Goal: Task Accomplishment & Management: Complete application form

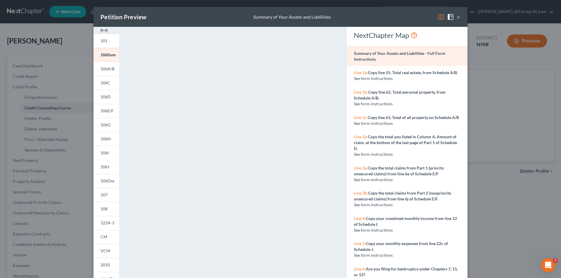
scroll to position [6, 0]
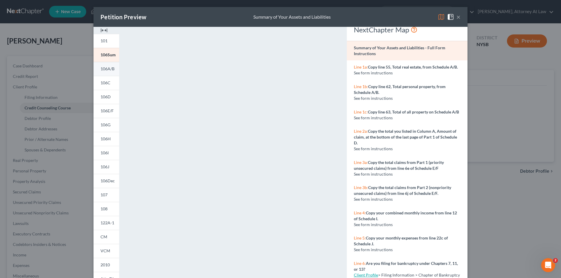
click at [107, 70] on span "106A/B" at bounding box center [107, 68] width 14 height 5
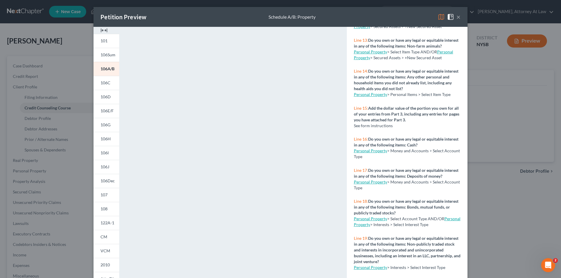
scroll to position [444, 0]
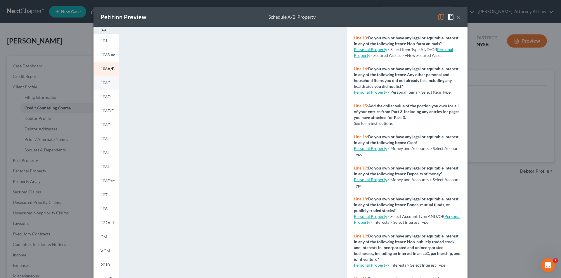
click at [105, 82] on span "106C" at bounding box center [105, 82] width 10 height 5
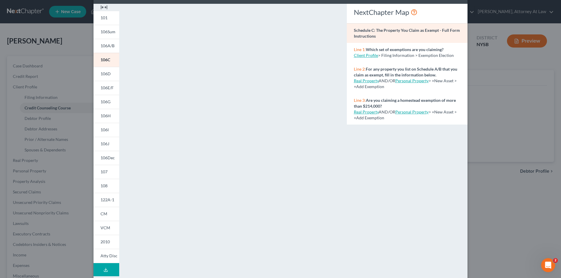
scroll to position [22, 0]
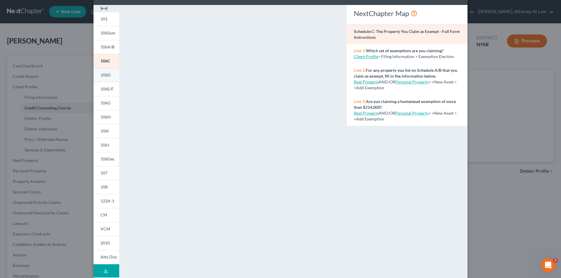
click at [107, 79] on link "106D" at bounding box center [106, 75] width 26 height 14
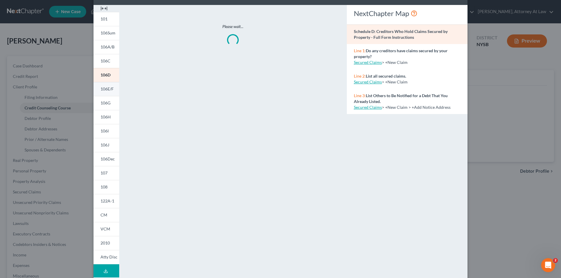
click at [103, 89] on span "106E/F" at bounding box center [106, 88] width 13 height 5
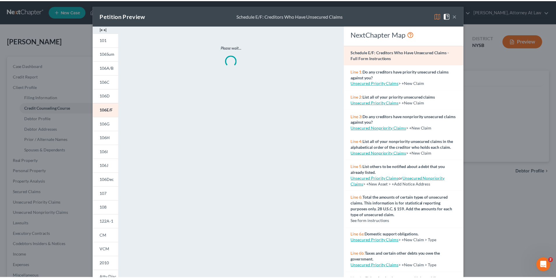
scroll to position [0, 0]
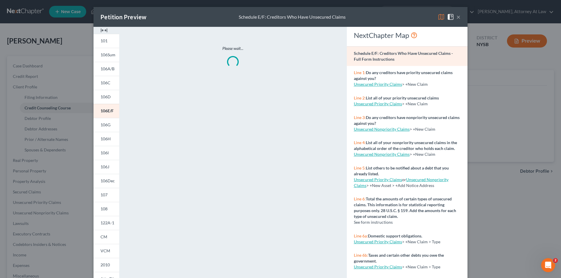
click at [456, 15] on button "×" at bounding box center [458, 16] width 4 height 7
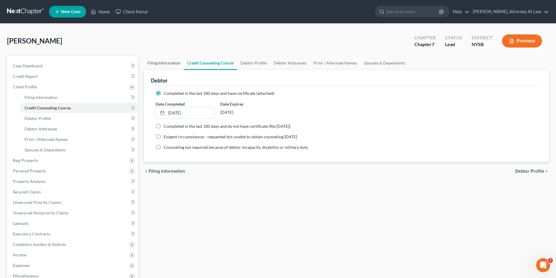
click at [160, 61] on link "Filing Information" at bounding box center [164, 63] width 40 height 14
select select "1"
select select "0"
select select "55"
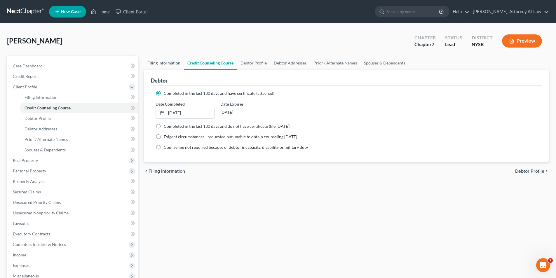
select select "0"
select select "35"
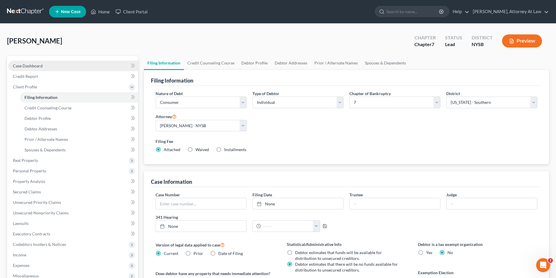
click at [75, 64] on link "Case Dashboard" at bounding box center [73, 66] width 130 height 11
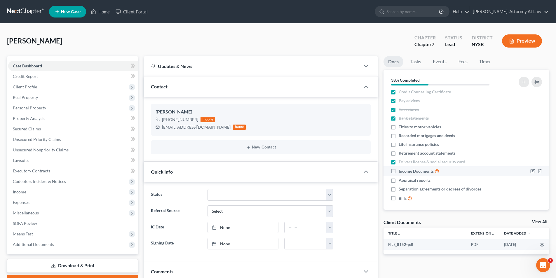
scroll to position [5, 0]
click at [538, 223] on link "View All" at bounding box center [539, 222] width 15 height 4
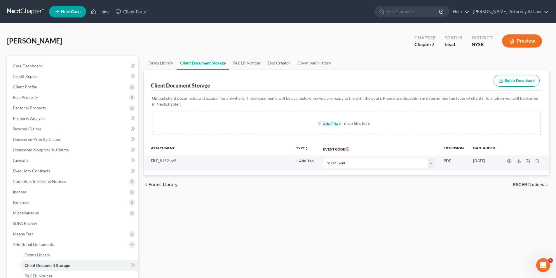
click at [328, 124] on input "file" at bounding box center [330, 123] width 14 height 11
click at [327, 122] on input "file" at bounding box center [330, 123] width 14 height 11
type input "C:\fakepath\202510_Nasser_Mustafa_A__06531_NYE_CC_040178637.pdf"
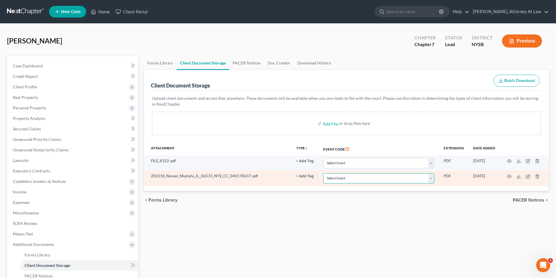
click at [431, 180] on select "Select Event Certificate of Credit Counseling Chapter 13 Calculation of Disposa…" at bounding box center [378, 178] width 111 height 10
select select "0"
click at [323, 173] on select "Select Event Certificate of Credit Counseling Chapter 13 Calculation of Disposa…" at bounding box center [378, 178] width 111 height 10
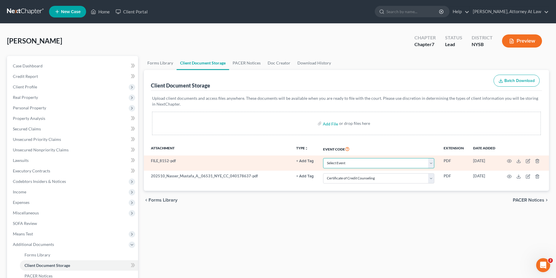
click at [432, 162] on select "Select Event Certificate of Credit Counseling Chapter 13 Calculation of Disposa…" at bounding box center [378, 163] width 111 height 10
click at [433, 161] on select "Select Event Certificate of Credit Counseling Chapter 13 Calculation of Disposa…" at bounding box center [378, 163] width 111 height 10
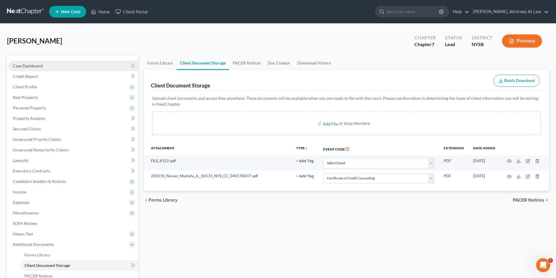
click at [81, 61] on link "Case Dashboard" at bounding box center [73, 66] width 130 height 11
select select "10"
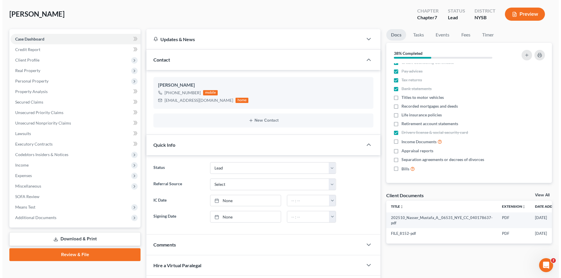
scroll to position [29, 0]
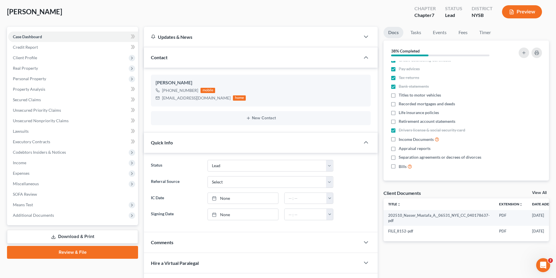
click at [510, 13] on icon "button" at bounding box center [511, 11] width 5 height 5
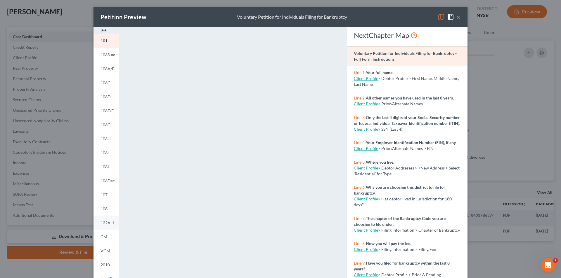
click at [105, 222] on span "122A-1" at bounding box center [107, 222] width 14 height 5
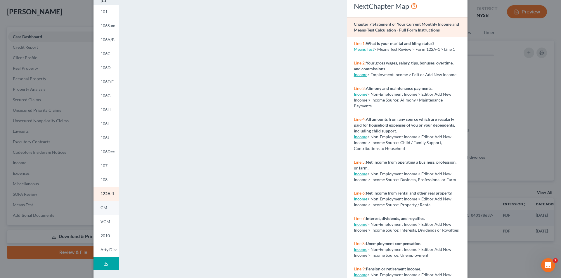
click at [106, 210] on link "CM" at bounding box center [106, 208] width 26 height 14
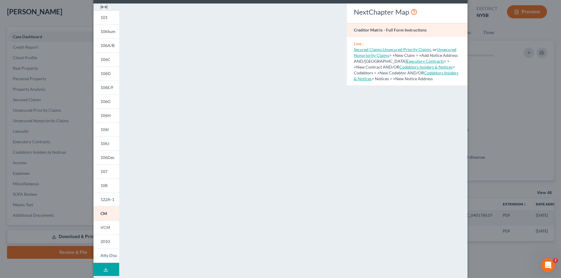
scroll to position [22, 0]
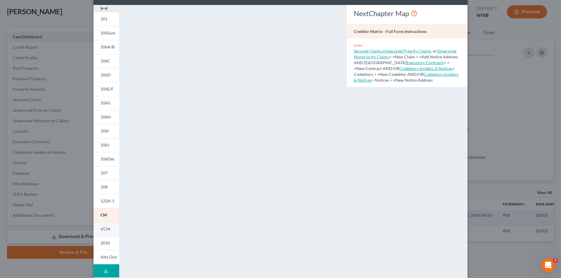
click at [109, 227] on link "VCM" at bounding box center [106, 229] width 26 height 14
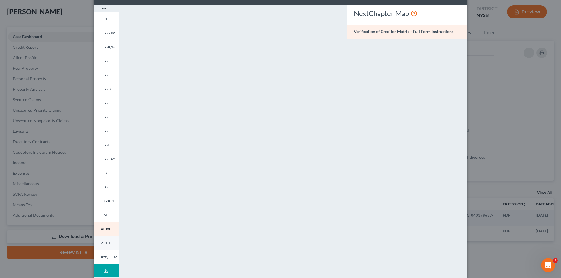
click at [107, 242] on span "2010" at bounding box center [104, 243] width 9 height 5
click at [109, 257] on span "Atty Disc" at bounding box center [108, 257] width 17 height 5
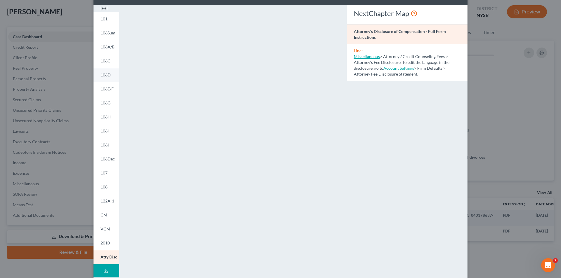
click at [105, 77] on span "106D" at bounding box center [105, 74] width 10 height 5
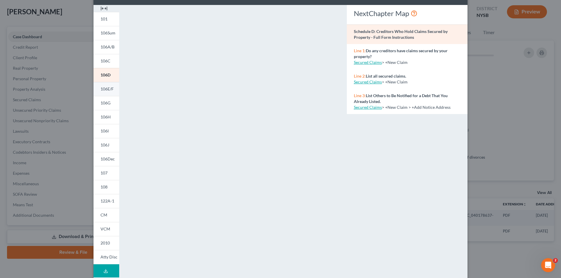
click at [108, 91] on span "106E/F" at bounding box center [106, 88] width 13 height 5
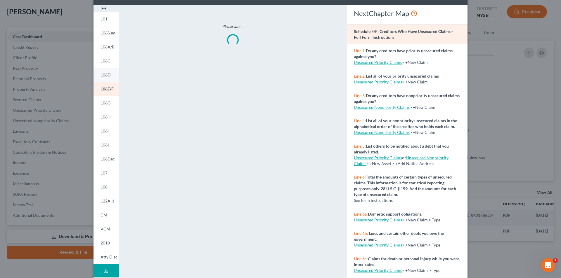
click at [110, 77] on link "106D" at bounding box center [106, 75] width 26 height 14
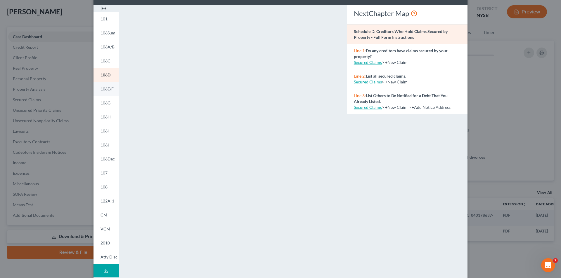
click at [110, 85] on link "106E/F" at bounding box center [106, 89] width 26 height 14
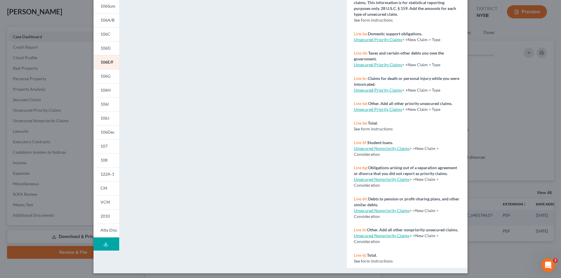
scroll to position [51, 0]
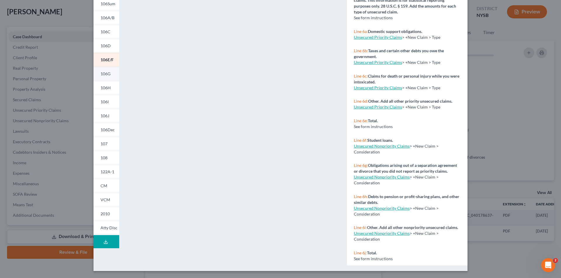
click at [102, 77] on link "106G" at bounding box center [106, 74] width 26 height 14
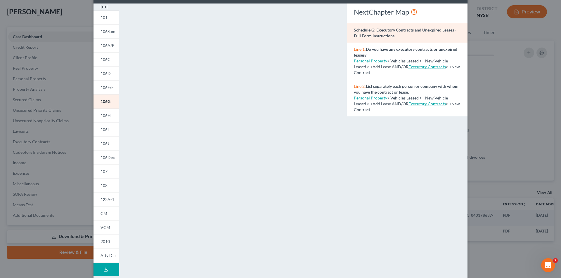
scroll to position [22, 0]
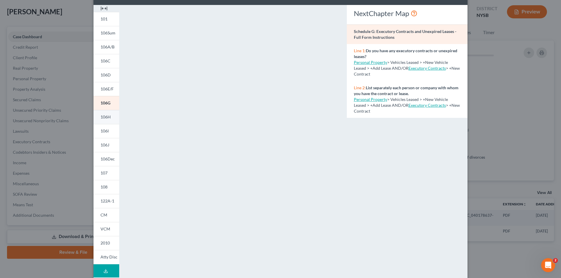
click at [111, 120] on link "106H" at bounding box center [106, 117] width 26 height 14
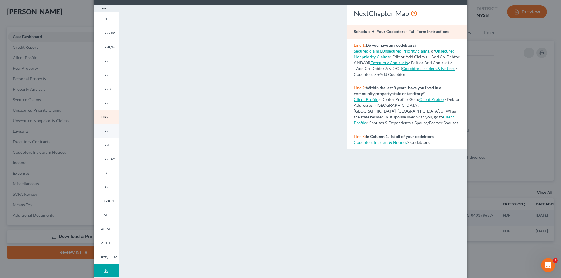
click at [106, 129] on span "106I" at bounding box center [104, 130] width 8 height 5
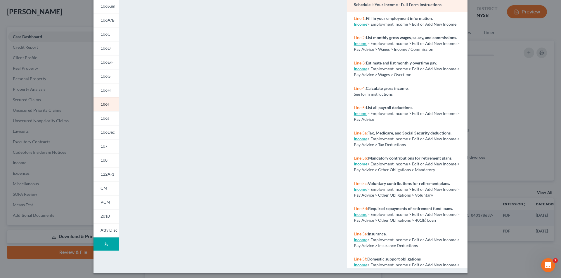
scroll to position [51, 0]
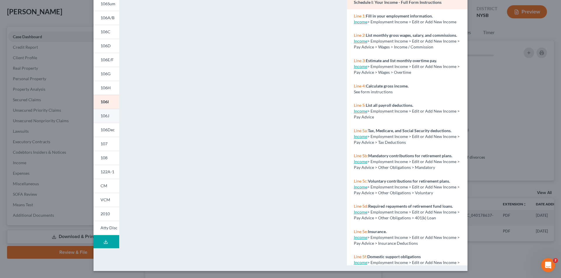
click at [105, 114] on span "106J" at bounding box center [104, 115] width 9 height 5
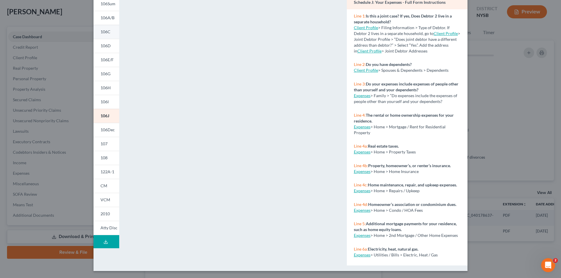
click at [105, 34] on link "106C" at bounding box center [106, 32] width 26 height 14
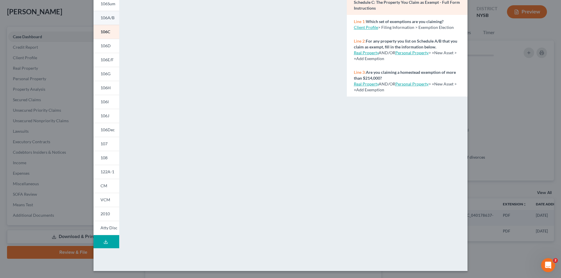
click at [106, 23] on link "106A/B" at bounding box center [106, 18] width 26 height 14
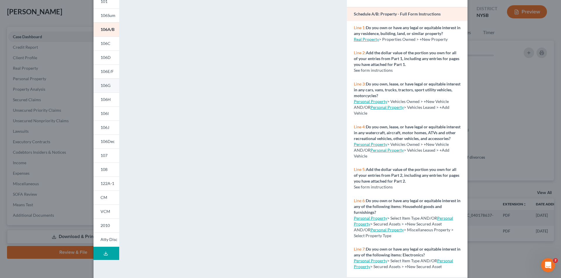
scroll to position [0, 0]
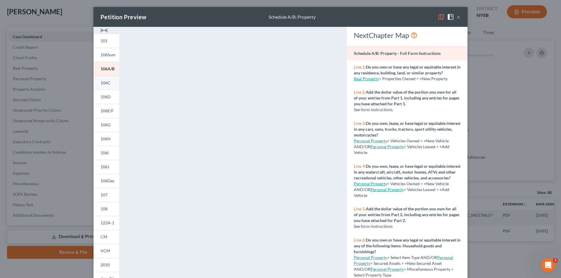
click at [108, 86] on link "106C" at bounding box center [106, 83] width 26 height 14
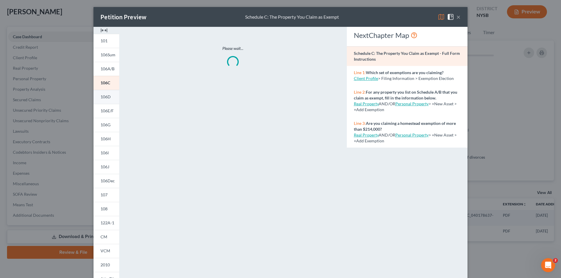
click at [107, 98] on span "106D" at bounding box center [105, 96] width 10 height 5
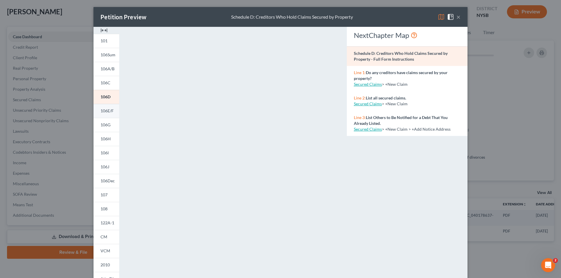
click at [107, 113] on span "106E/F" at bounding box center [106, 110] width 13 height 5
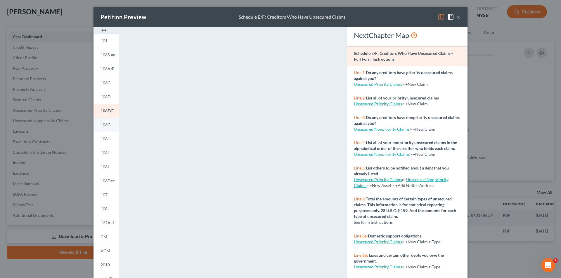
click at [103, 124] on span "106G" at bounding box center [105, 124] width 10 height 5
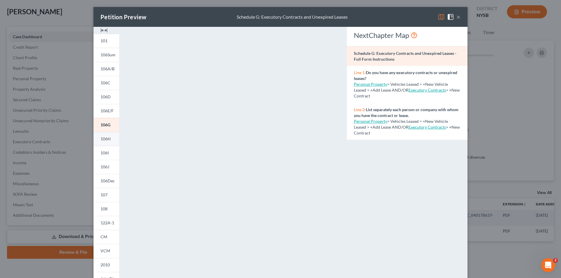
click at [101, 142] on link "106H" at bounding box center [106, 139] width 26 height 14
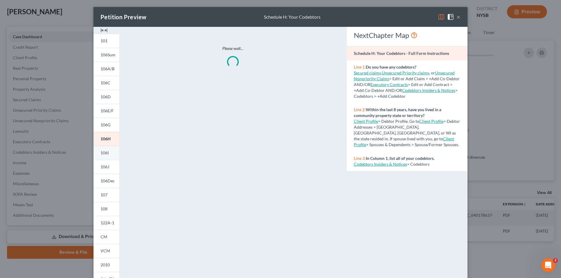
click at [97, 157] on link "106I" at bounding box center [106, 153] width 26 height 14
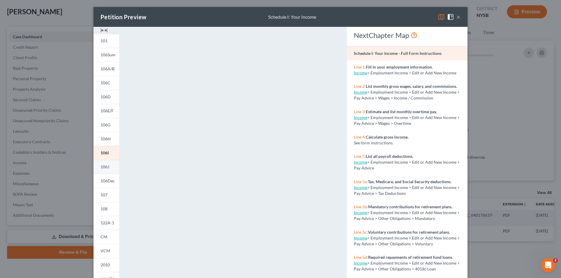
click at [94, 169] on link "106J" at bounding box center [106, 167] width 26 height 14
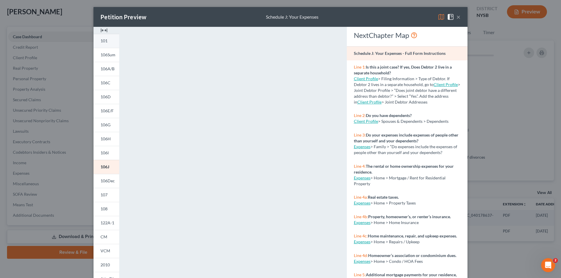
click at [110, 43] on link "101" at bounding box center [106, 41] width 26 height 14
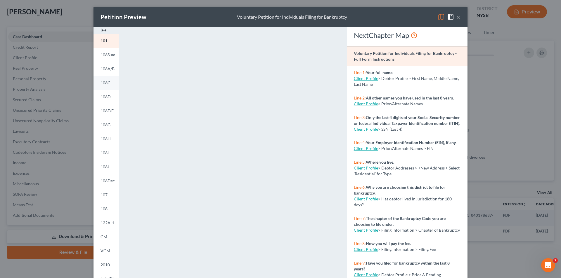
click at [105, 88] on link "106C" at bounding box center [106, 83] width 26 height 14
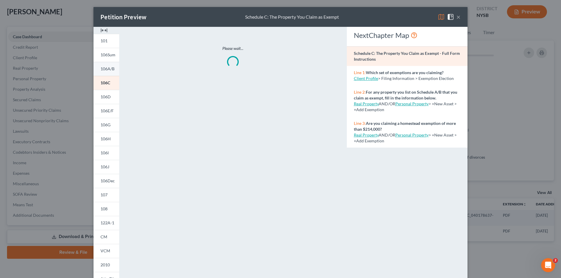
click at [105, 72] on link "106A/B" at bounding box center [106, 69] width 26 height 14
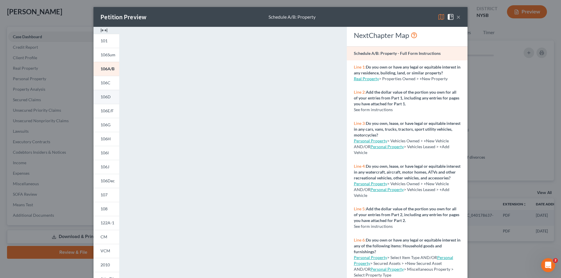
click at [107, 97] on span "106D" at bounding box center [105, 96] width 10 height 5
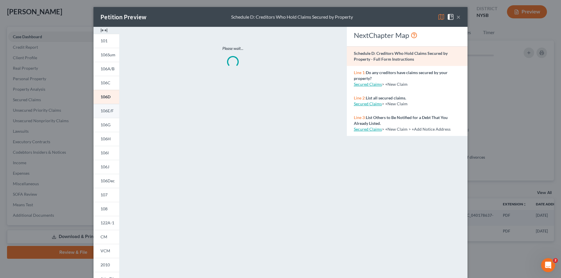
click at [107, 111] on span "106E/F" at bounding box center [106, 110] width 13 height 5
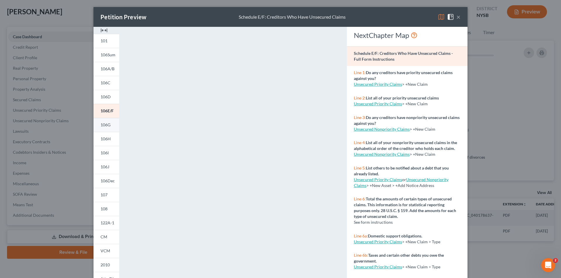
click at [105, 126] on span "106G" at bounding box center [105, 124] width 10 height 5
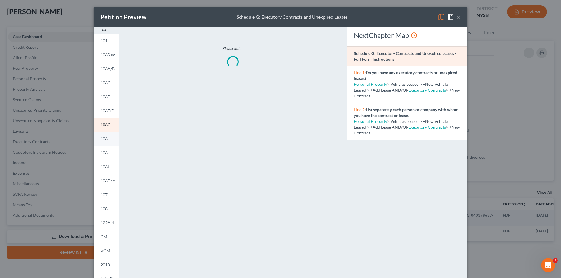
click at [100, 141] on span "106H" at bounding box center [105, 138] width 10 height 5
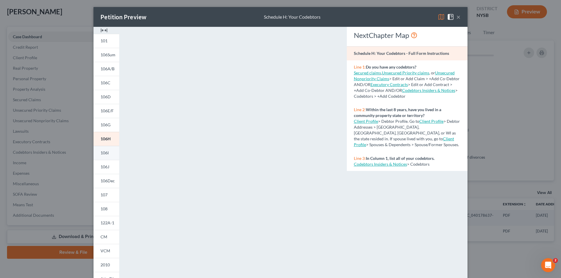
click at [99, 158] on link "106I" at bounding box center [106, 153] width 26 height 14
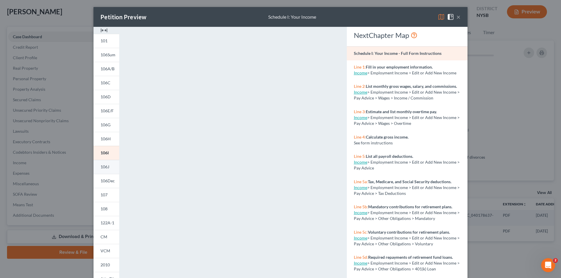
click at [102, 171] on link "106J" at bounding box center [106, 167] width 26 height 14
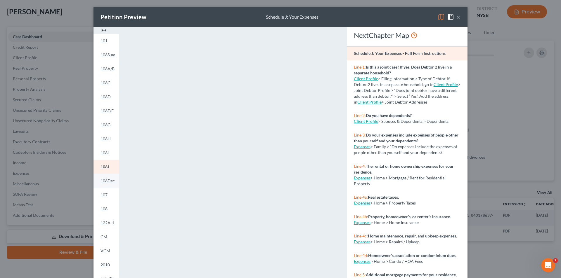
click at [104, 181] on span "106Dec" at bounding box center [107, 180] width 14 height 5
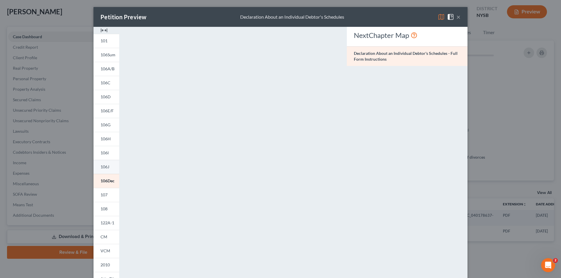
click at [105, 172] on link "106J" at bounding box center [106, 167] width 26 height 14
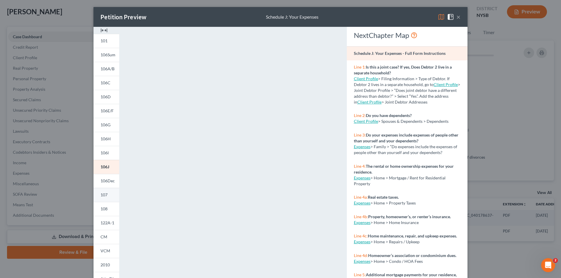
click at [105, 194] on span "107" at bounding box center [103, 194] width 7 height 5
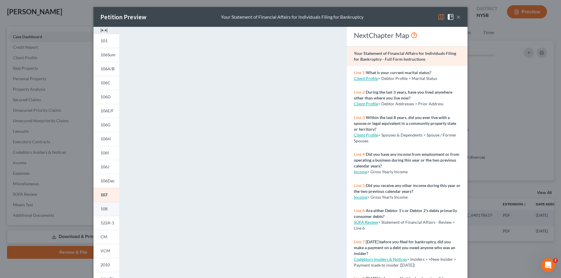
click at [105, 208] on link "108" at bounding box center [106, 209] width 26 height 14
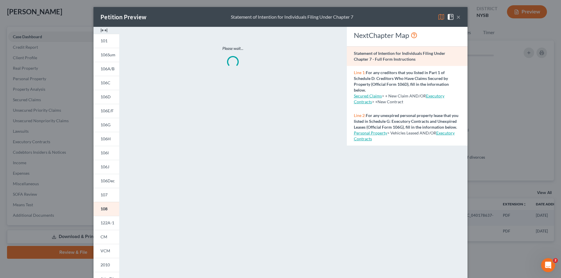
click at [456, 17] on button "×" at bounding box center [458, 16] width 4 height 7
